Goal: Task Accomplishment & Management: Complete application form

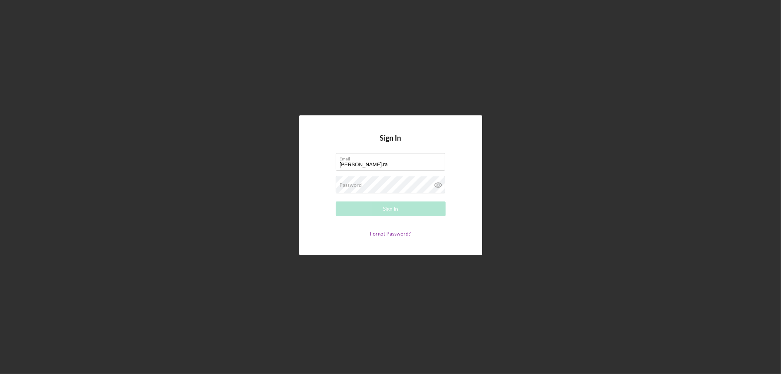
type input "[PERSON_NAME][EMAIL_ADDRESS][PERSON_NAME][DOMAIN_NAME]"
click at [336, 201] on button "Sign In" at bounding box center [391, 208] width 110 height 15
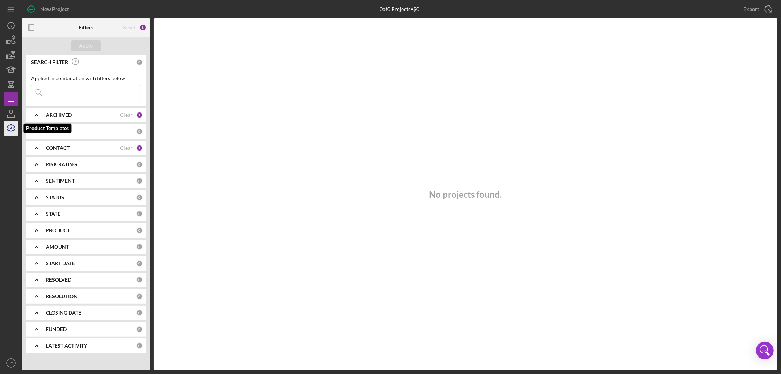
click at [10, 127] on icon "button" at bounding box center [11, 128] width 18 height 18
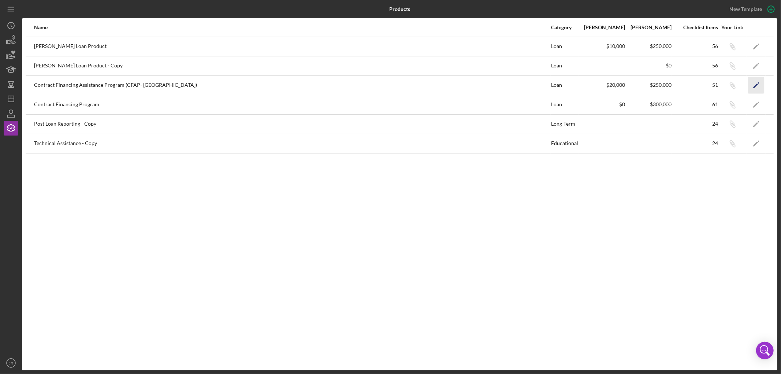
click at [753, 86] on icon "Icon/Edit" at bounding box center [756, 85] width 16 height 16
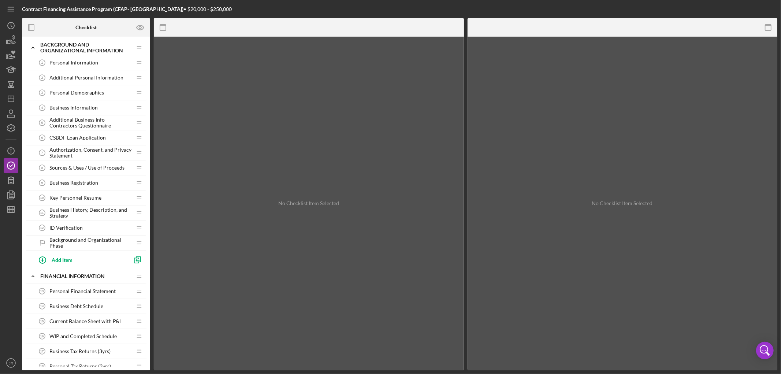
click at [67, 63] on span "Personal Information" at bounding box center [73, 63] width 49 height 6
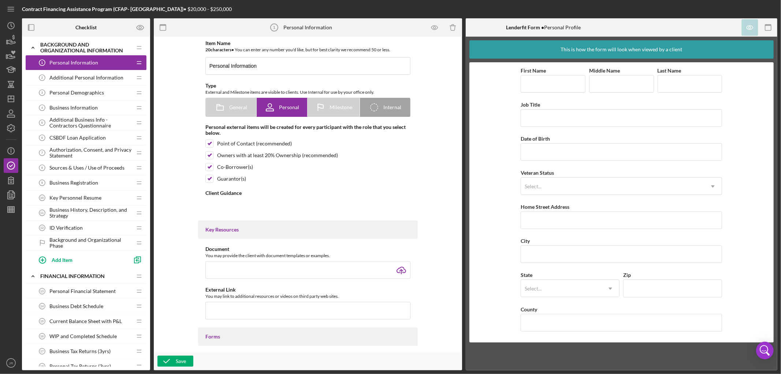
type textarea "<div><strong>Welcome! We're looking forward to working with you.</strong><br><b…"
type textarea "<div>Thanks for knocking out your personal profile within our application platf…"
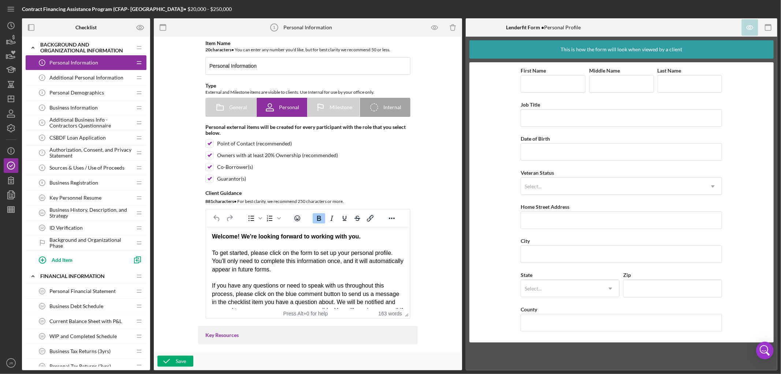
click at [74, 76] on span "Additional Personal Information" at bounding box center [86, 78] width 74 height 6
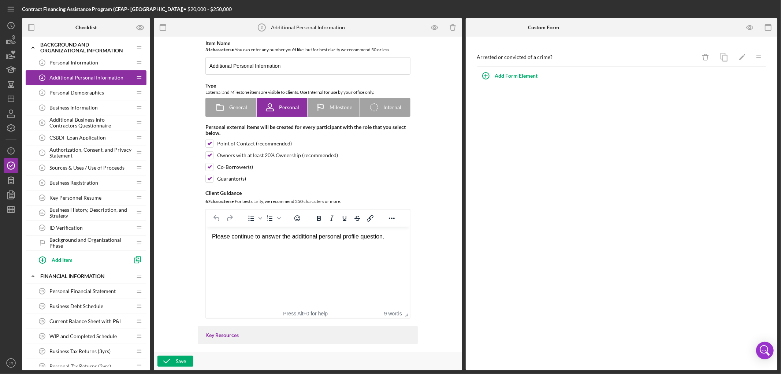
click at [75, 92] on span "Personal Demographics" at bounding box center [76, 93] width 55 height 6
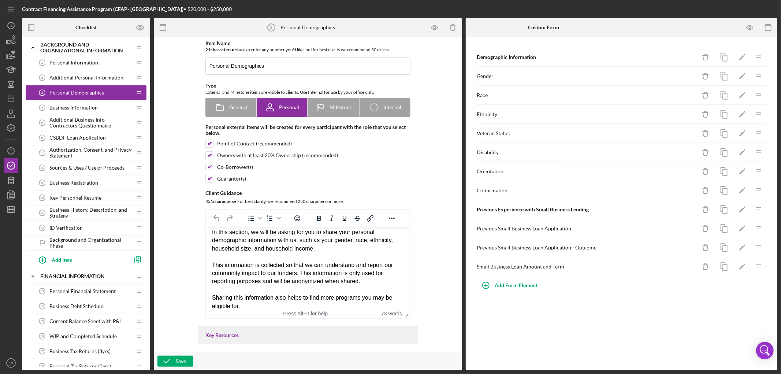
scroll to position [11, 0]
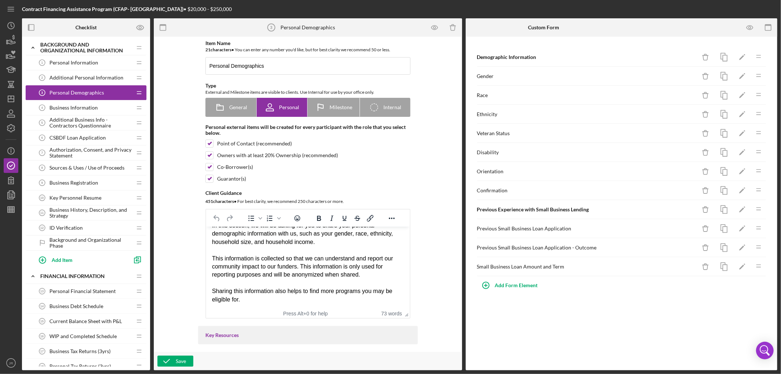
click at [64, 109] on span "Business Information" at bounding box center [73, 108] width 48 height 6
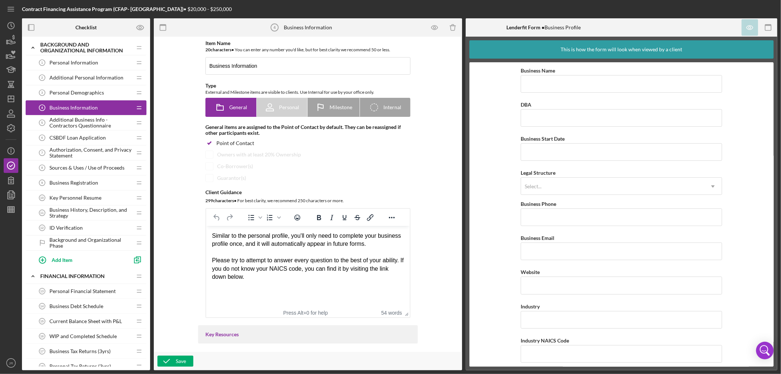
click at [66, 127] on span "Additional Business Info - Contractors Questionnaire" at bounding box center [90, 123] width 82 height 12
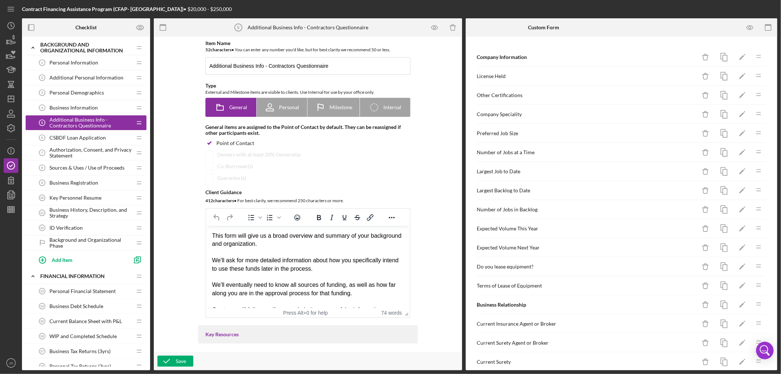
click at [67, 138] on span "CSBDF Loan Application" at bounding box center [77, 138] width 56 height 6
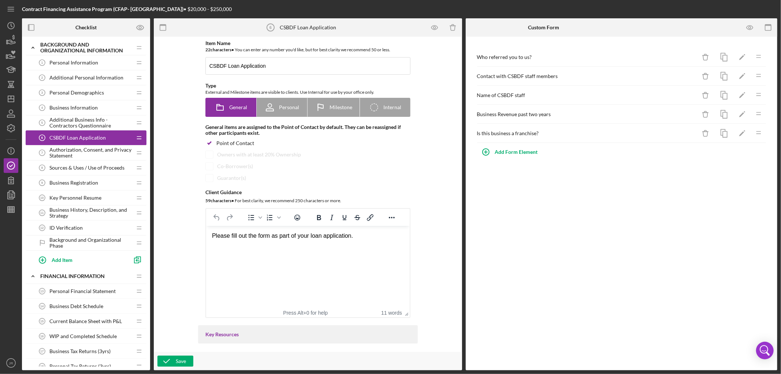
click at [68, 149] on span "Authorization, Consent, and Privacy Statement" at bounding box center [90, 153] width 82 height 12
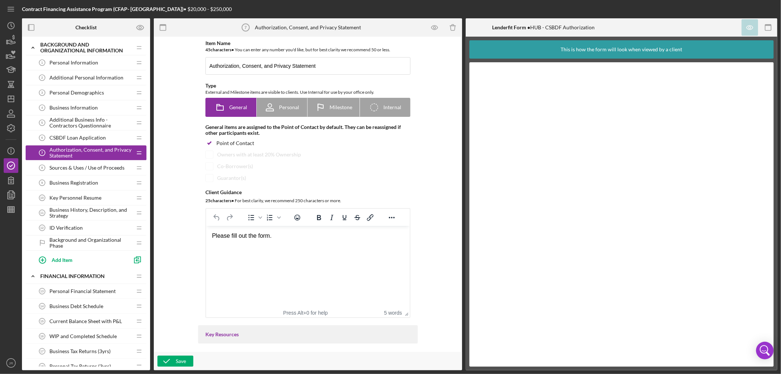
click at [70, 166] on span "Sources & Uses / Use of Proceeds" at bounding box center [86, 168] width 75 height 6
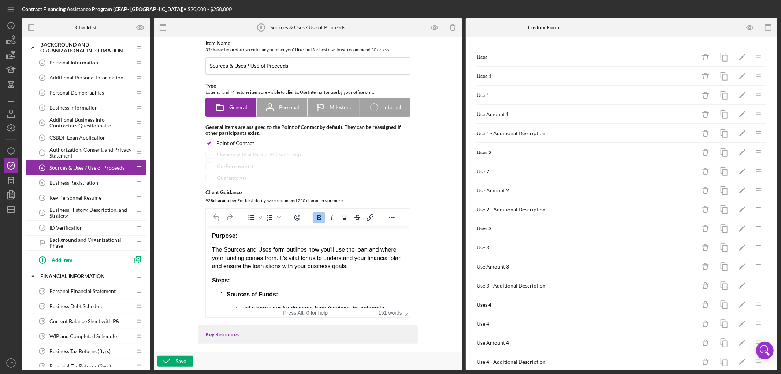
click at [68, 181] on span "Business Registration" at bounding box center [73, 183] width 49 height 6
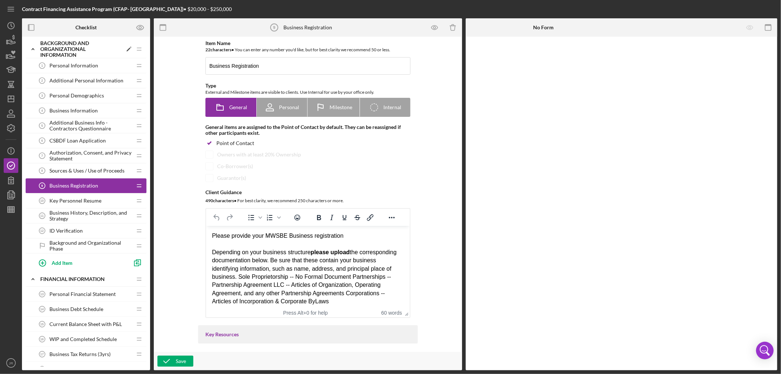
click at [71, 50] on div "Background and Organizational Information" at bounding box center [81, 49] width 82 height 18
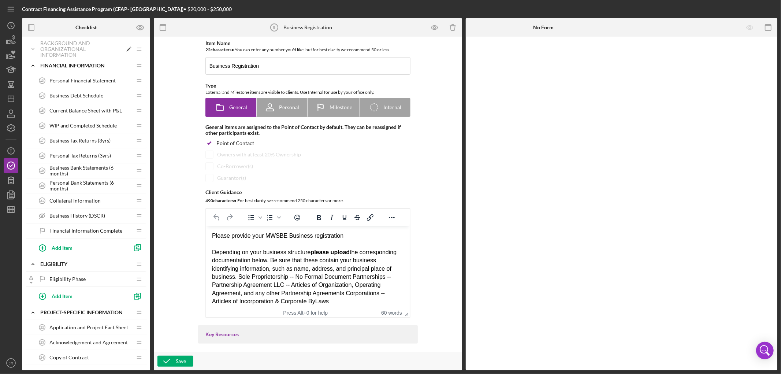
click at [32, 47] on icon "Icon/Expander" at bounding box center [33, 49] width 15 height 15
